Goal: Information Seeking & Learning: Check status

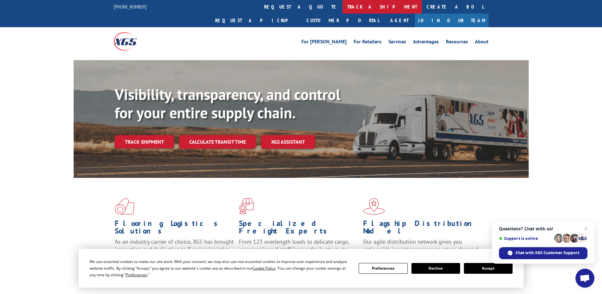
click at [343, 7] on link "track a shipment" at bounding box center [382, 7] width 79 height 14
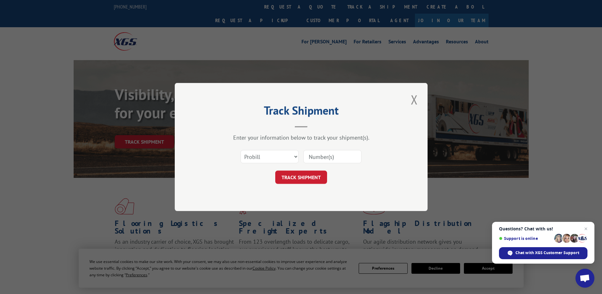
click at [346, 160] on input at bounding box center [332, 156] width 58 height 13
click at [333, 155] on input at bounding box center [332, 156] width 58 height 13
paste input "17308679"
type input "17308679"
click at [307, 179] on button "TRACK SHIPMENT" at bounding box center [301, 176] width 52 height 13
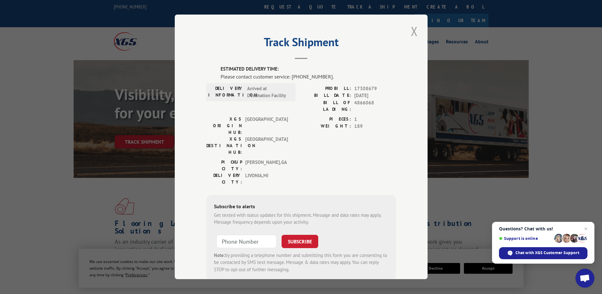
click at [414, 31] on button "Close modal" at bounding box center [414, 30] width 11 height 17
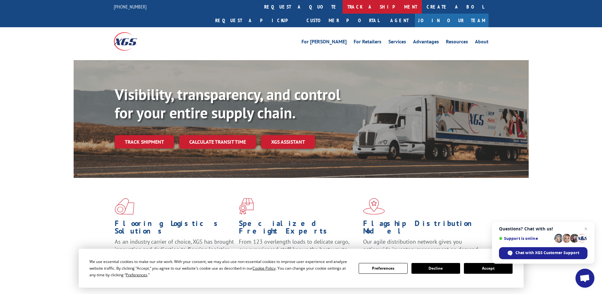
click at [343, 2] on link "track a shipment" at bounding box center [382, 7] width 79 height 14
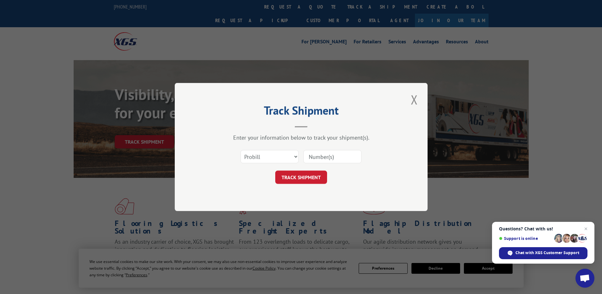
click at [344, 154] on input at bounding box center [332, 156] width 58 height 13
paste input "17153384"
type input "17153384"
click at [297, 176] on button "TRACK SHIPMENT" at bounding box center [301, 176] width 52 height 13
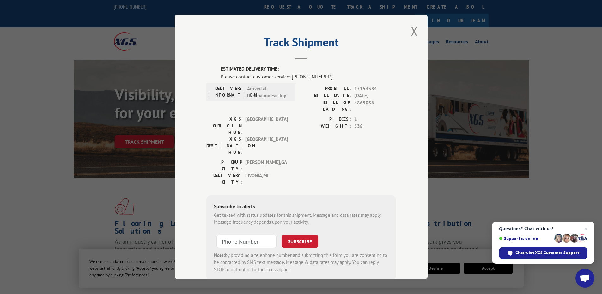
drag, startPoint x: 410, startPoint y: 30, endPoint x: 369, endPoint y: 14, distance: 44.0
click at [404, 25] on div "Track Shipment ESTIMATED DELIVERY TIME: Please contact customer service: [PHONE…" at bounding box center [301, 147] width 253 height 264
drag, startPoint x: 413, startPoint y: 30, endPoint x: 375, endPoint y: 18, distance: 39.7
click at [410, 28] on button "Close modal" at bounding box center [414, 30] width 11 height 17
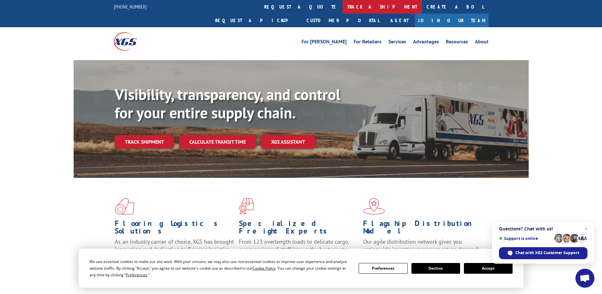
click at [343, 9] on link "track a shipment" at bounding box center [382, 7] width 79 height 14
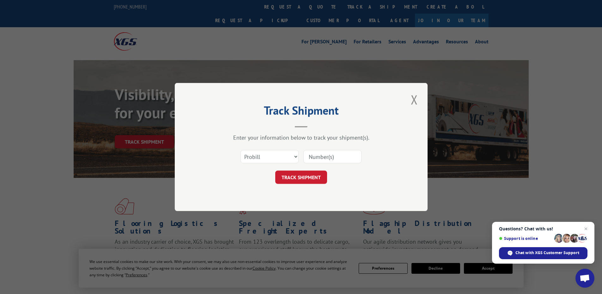
click at [340, 154] on input at bounding box center [332, 156] width 58 height 13
paste input "17308736"
type input "17308736"
click at [313, 174] on button "TRACK SHIPMENT" at bounding box center [301, 176] width 52 height 13
